Goal: Complete application form

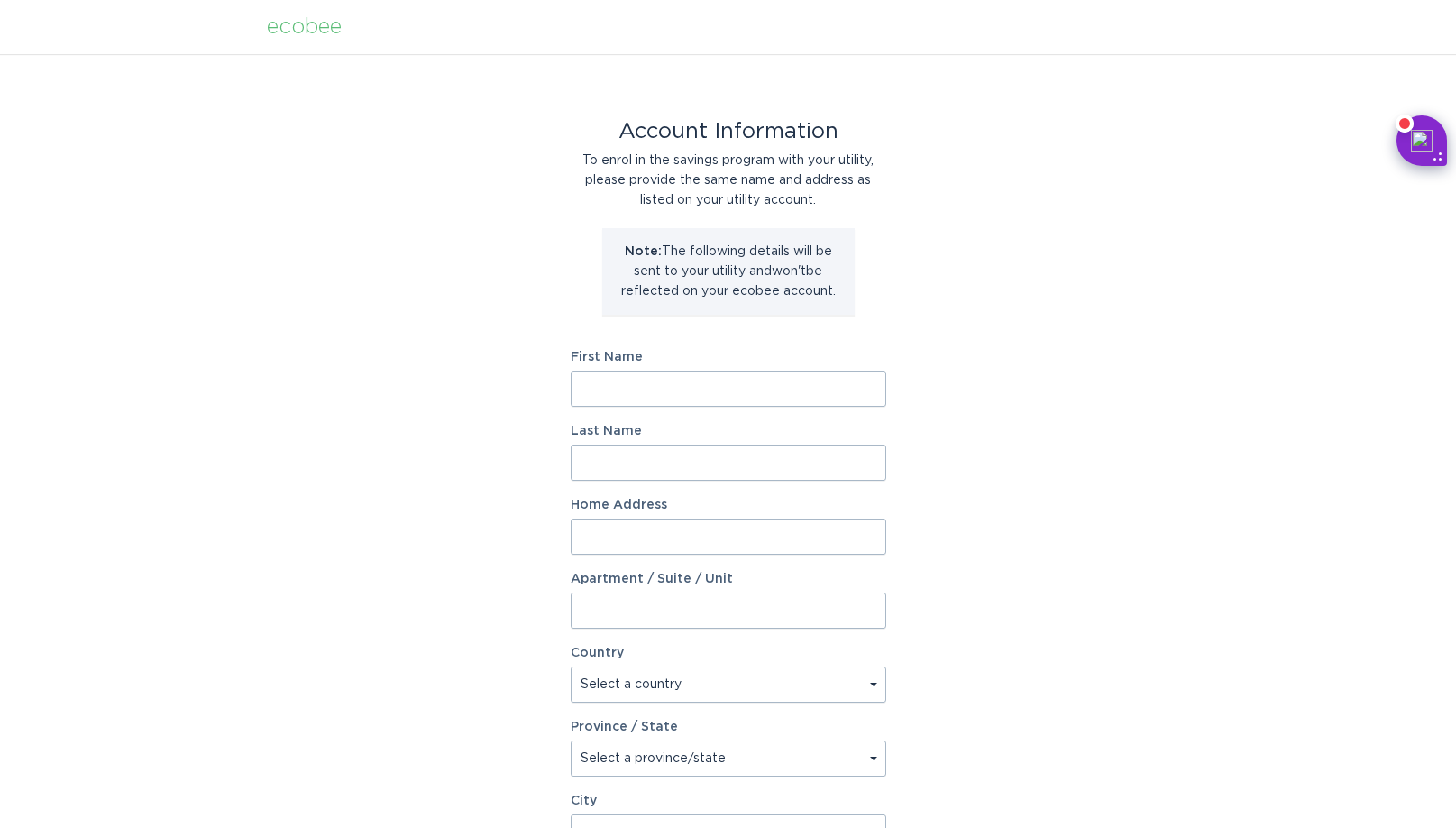
click at [653, 383] on input "First Name" at bounding box center [728, 388] width 315 height 36
type input "[PERSON_NAME]"
type input "[STREET_ADDRESS]"
type input "[GEOGRAPHIC_DATA]"
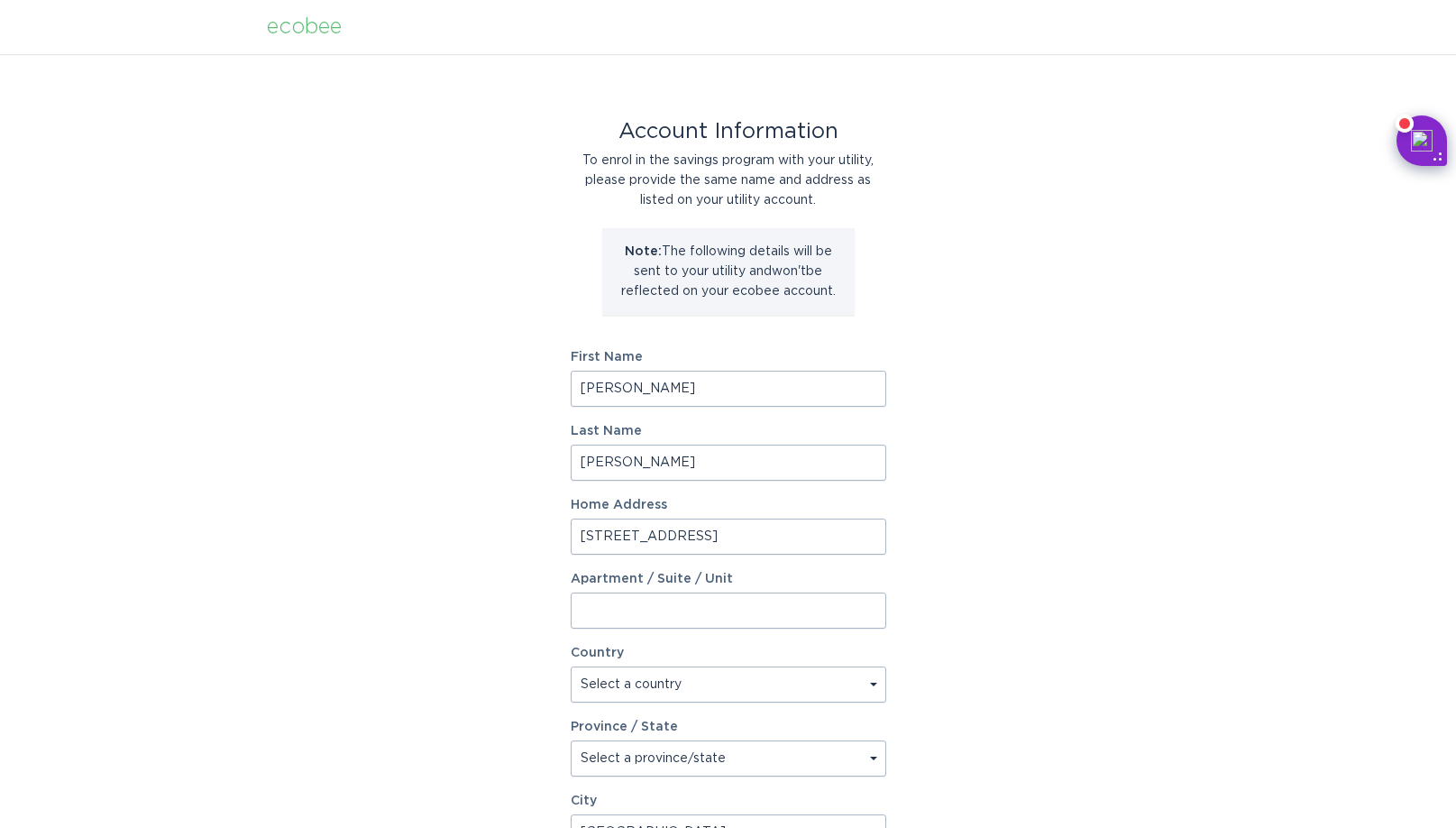
type input "45342"
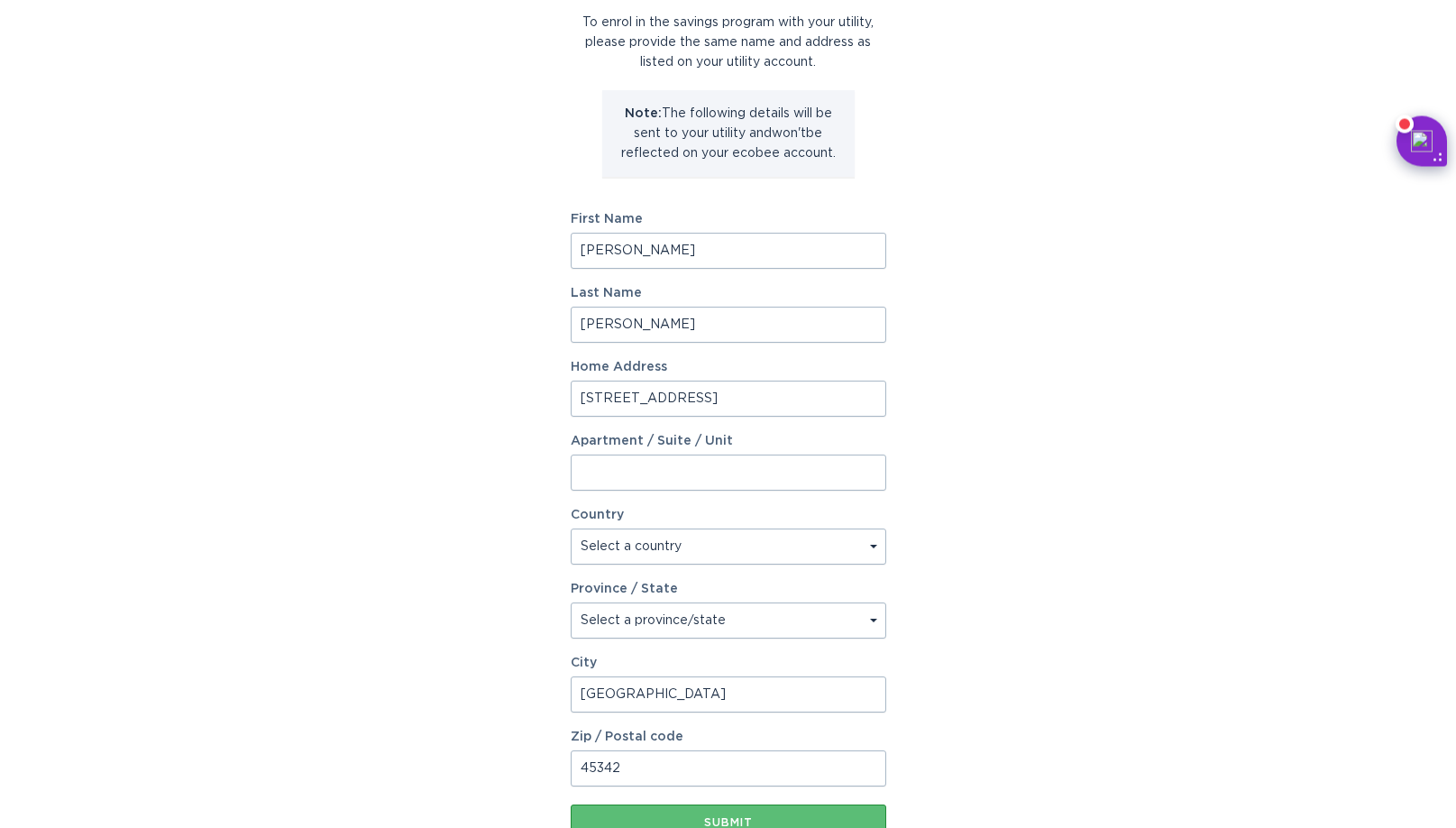
scroll to position [184, 0]
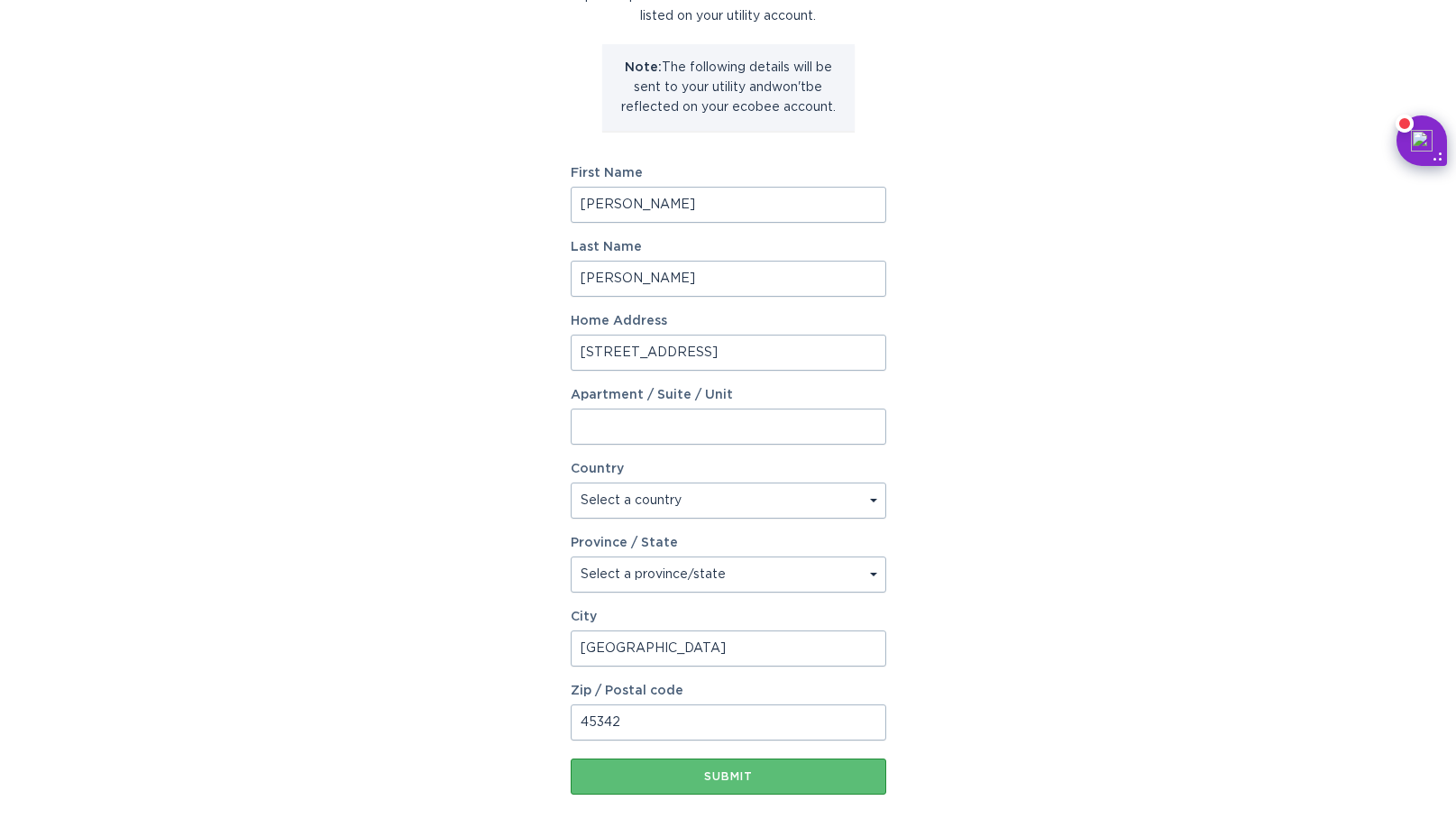
click at [571, 482] on select "Select a country [GEOGRAPHIC_DATA] [GEOGRAPHIC_DATA]" at bounding box center [728, 500] width 315 height 36
select select "US"
click option "[GEOGRAPHIC_DATA]" at bounding box center [0, 0] width 0 height 0
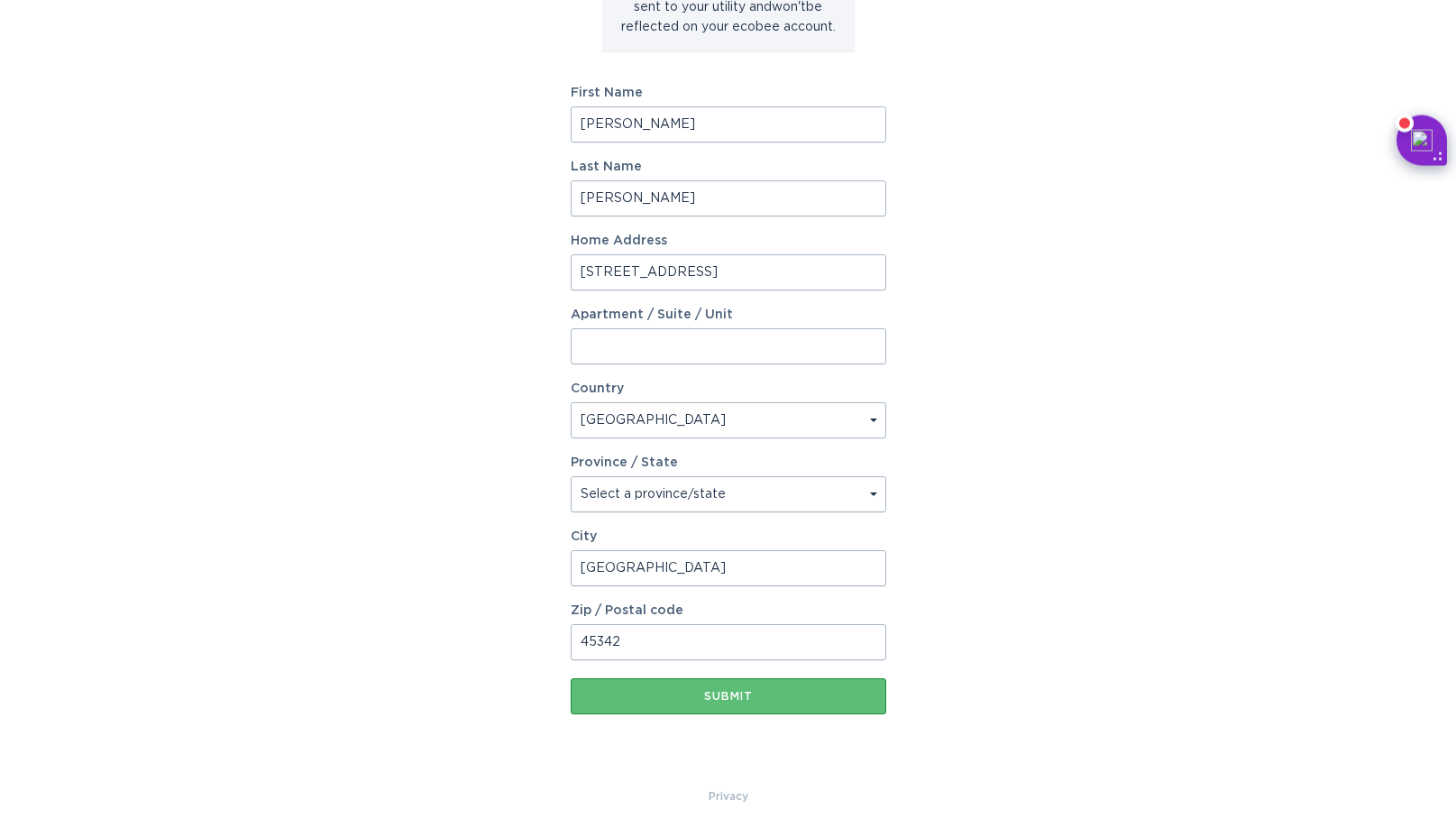
scroll to position [269, 0]
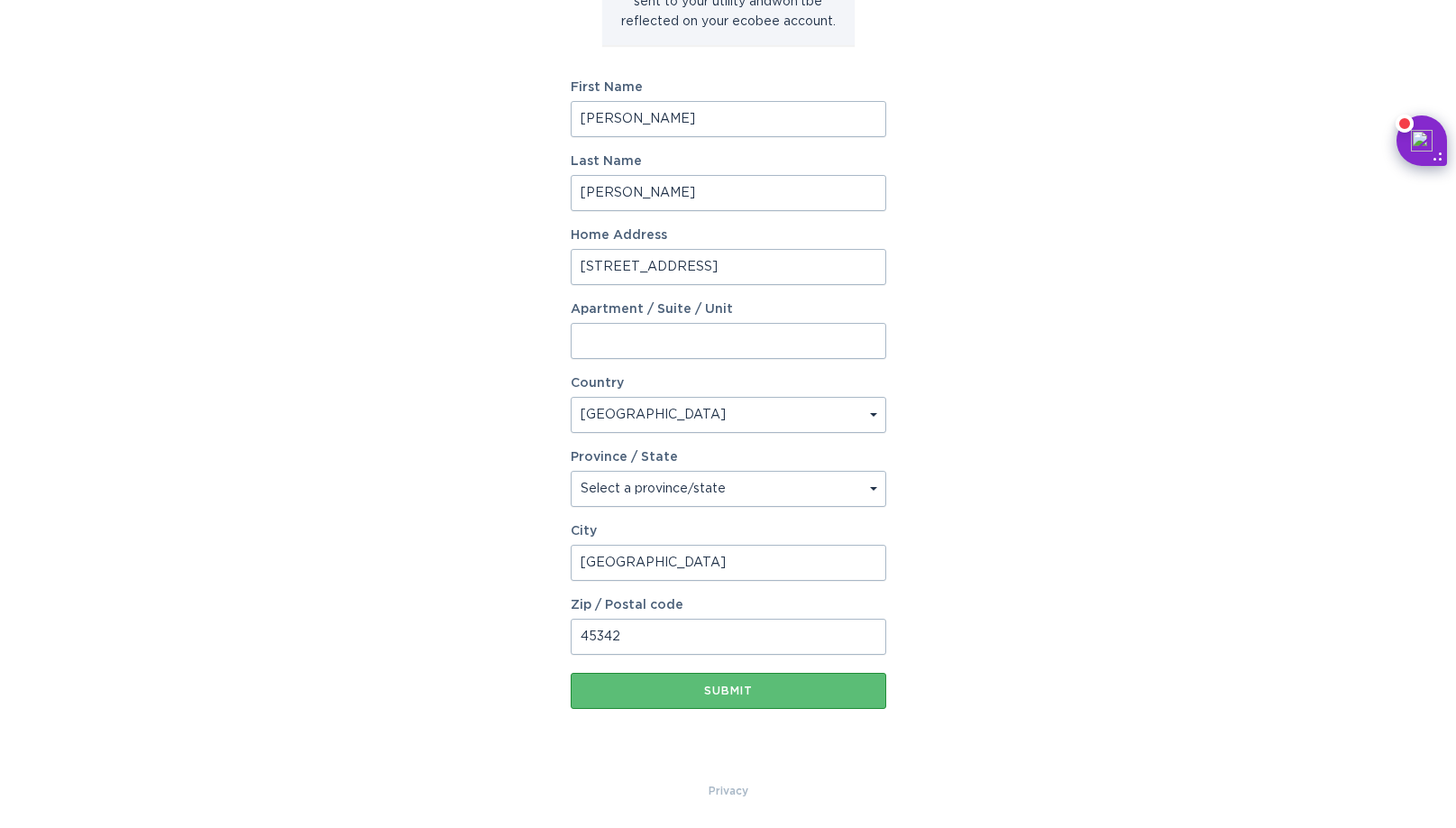
click at [571, 470] on select "Select a province/state [US_STATE] [US_STATE] [US_STATE] [US_STATE] [US_STATE] …" at bounding box center [728, 488] width 315 height 36
select select "OH"
click option "[US_STATE]" at bounding box center [0, 0] width 0 height 0
click at [766, 694] on div "Submit" at bounding box center [728, 690] width 298 height 11
